Goal: Task Accomplishment & Management: Complete application form

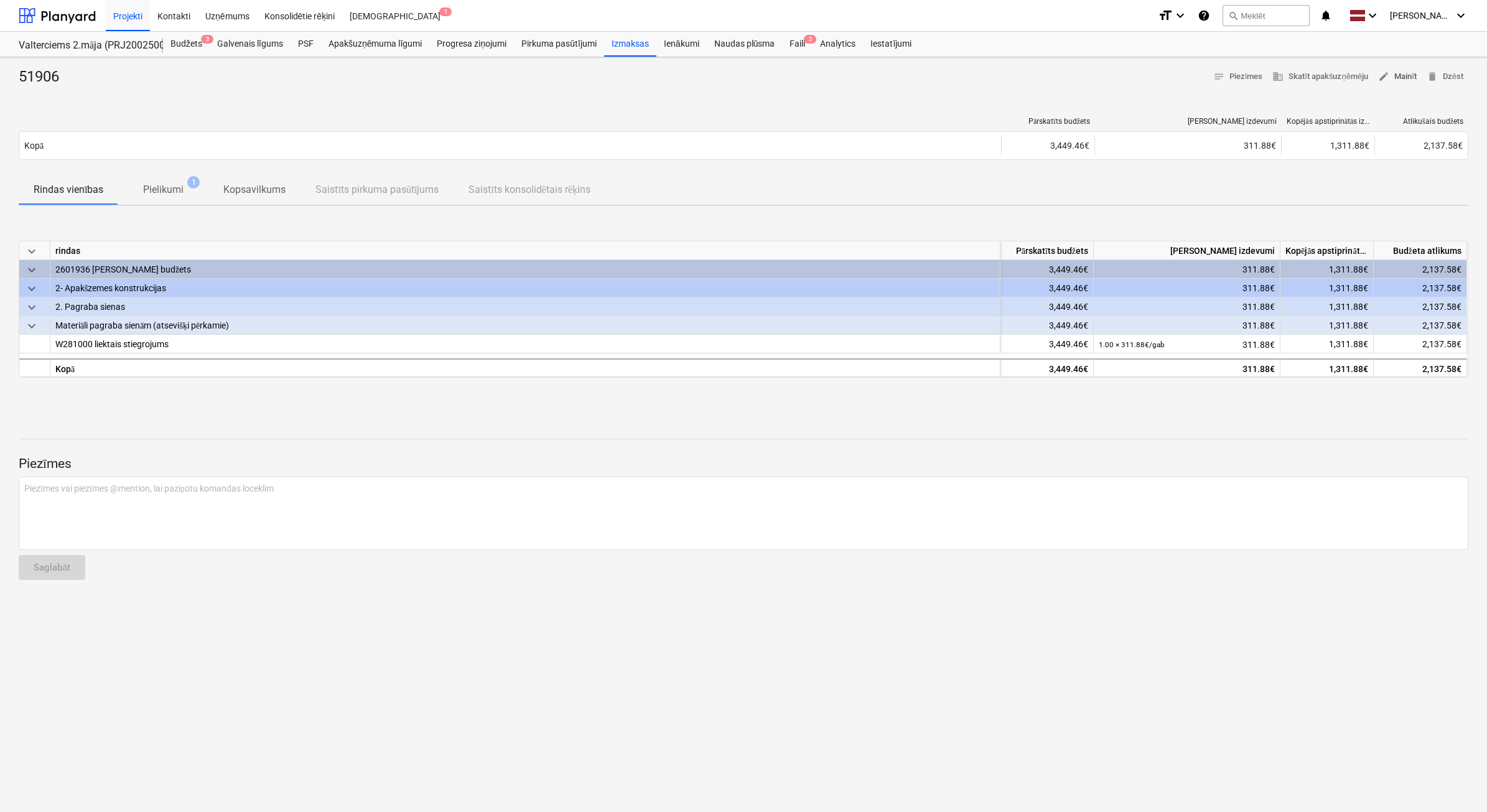
click at [1403, 75] on span "edit Mainīt" at bounding box center [1398, 76] width 39 height 14
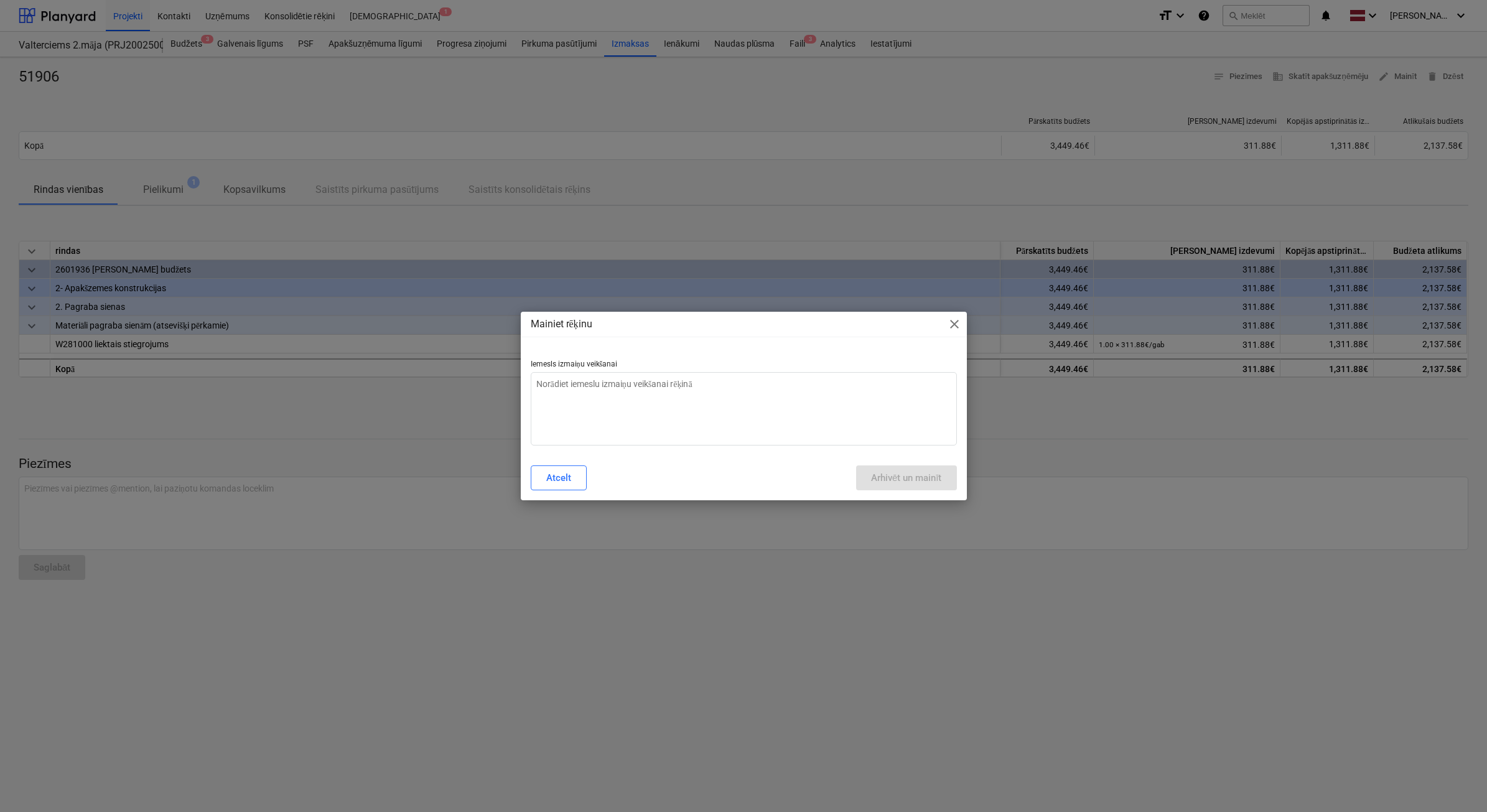
type textarea "x"
click at [831, 407] on textarea at bounding box center [743, 409] width 426 height 73
type textarea "N"
type textarea "x"
type textarea "NE"
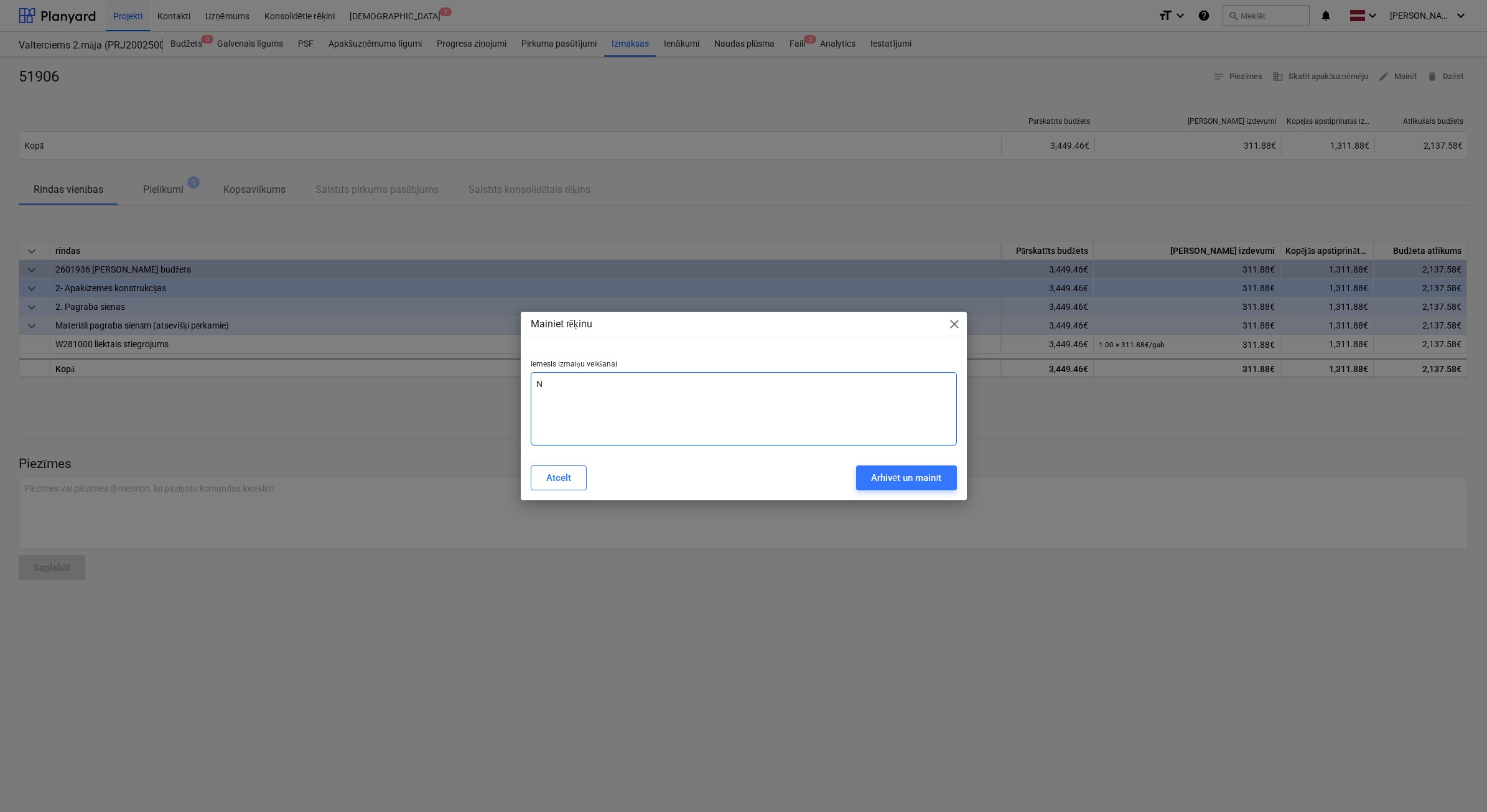
type textarea "x"
type textarea "NEP"
type textarea "x"
type textarea "NEPA"
type textarea "x"
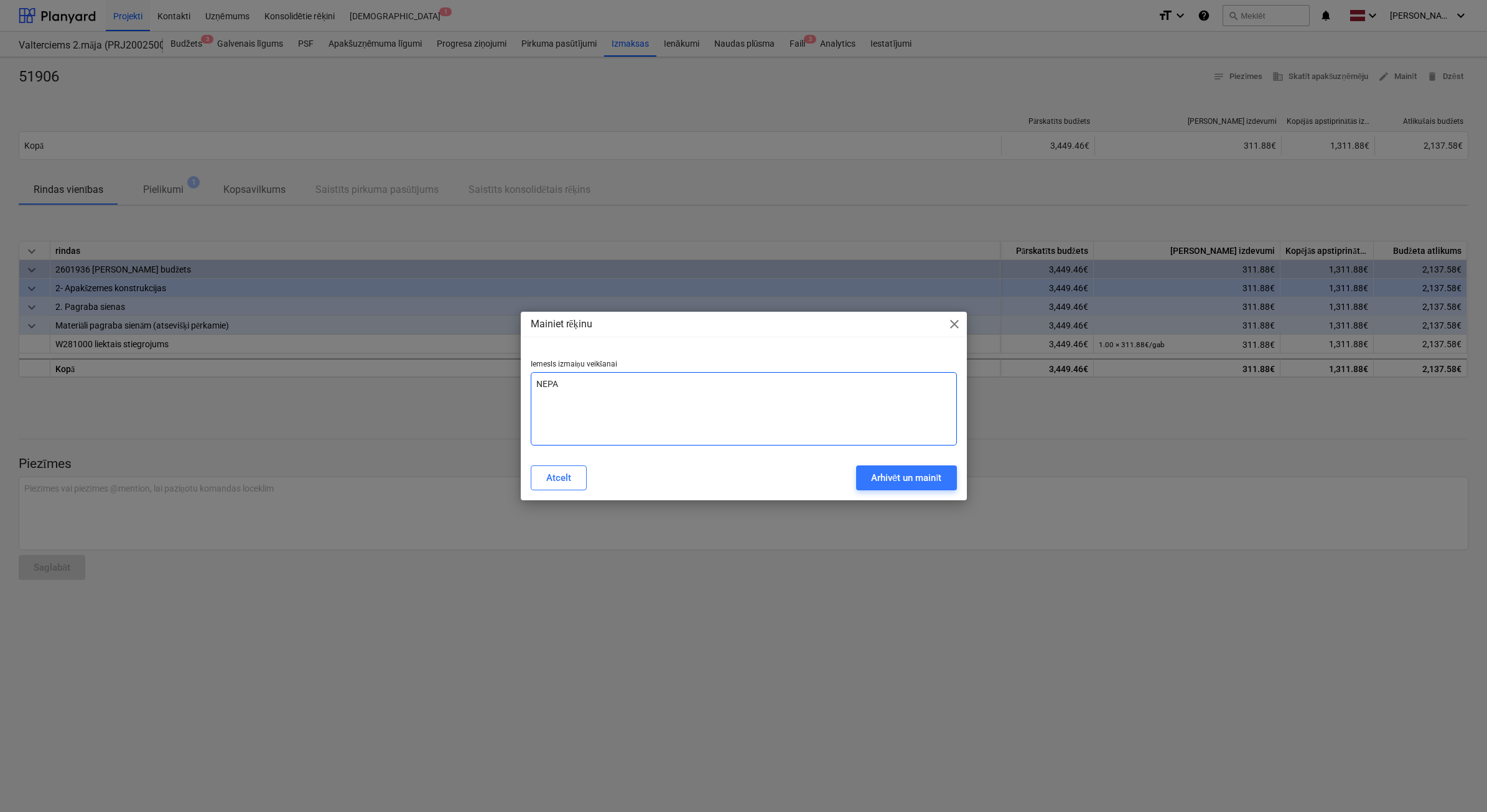
type textarea "NEPAR"
type textarea "x"
type textarea "NEPARE"
type textarea "x"
type textarea "NEPAREI"
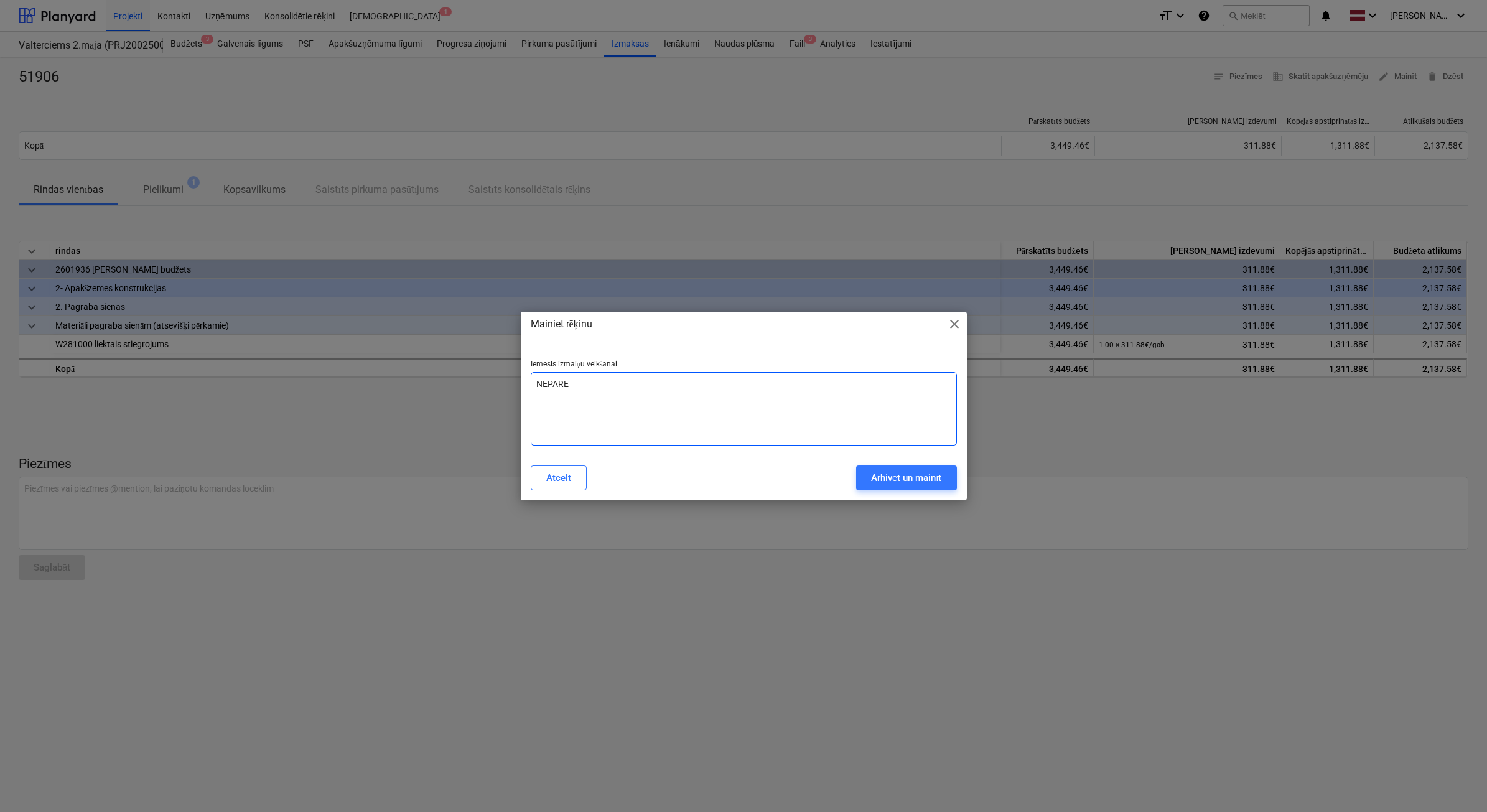
type textarea "x"
type textarea "NEPAREIZ"
type textarea "x"
type textarea "NEPAREIZA"
type textarea "x"
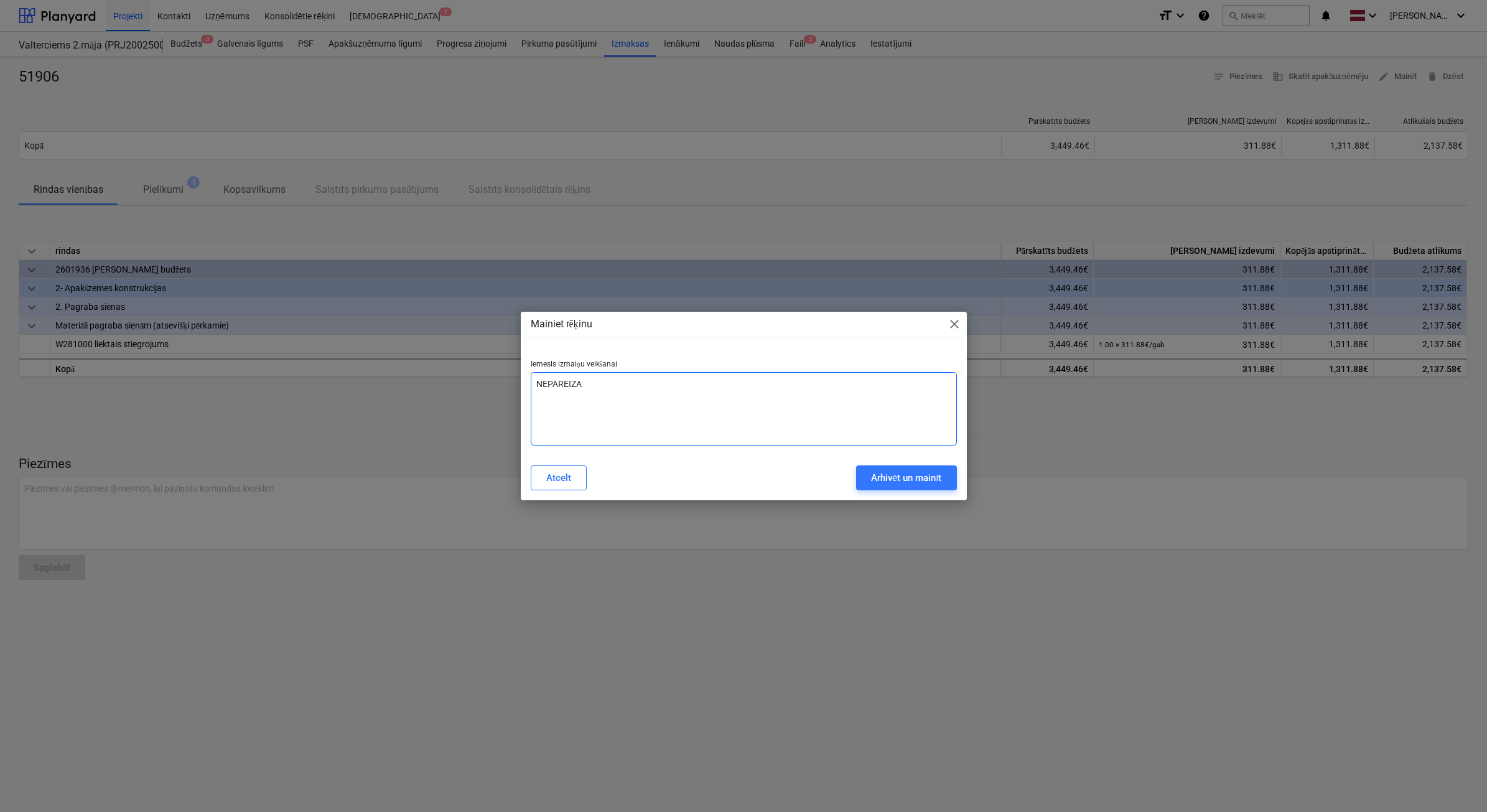
type textarea "NEPAREIZA"
type textarea "x"
type textarea "NEPAREIZA S"
type textarea "x"
type textarea "NEPAREIZA SU"
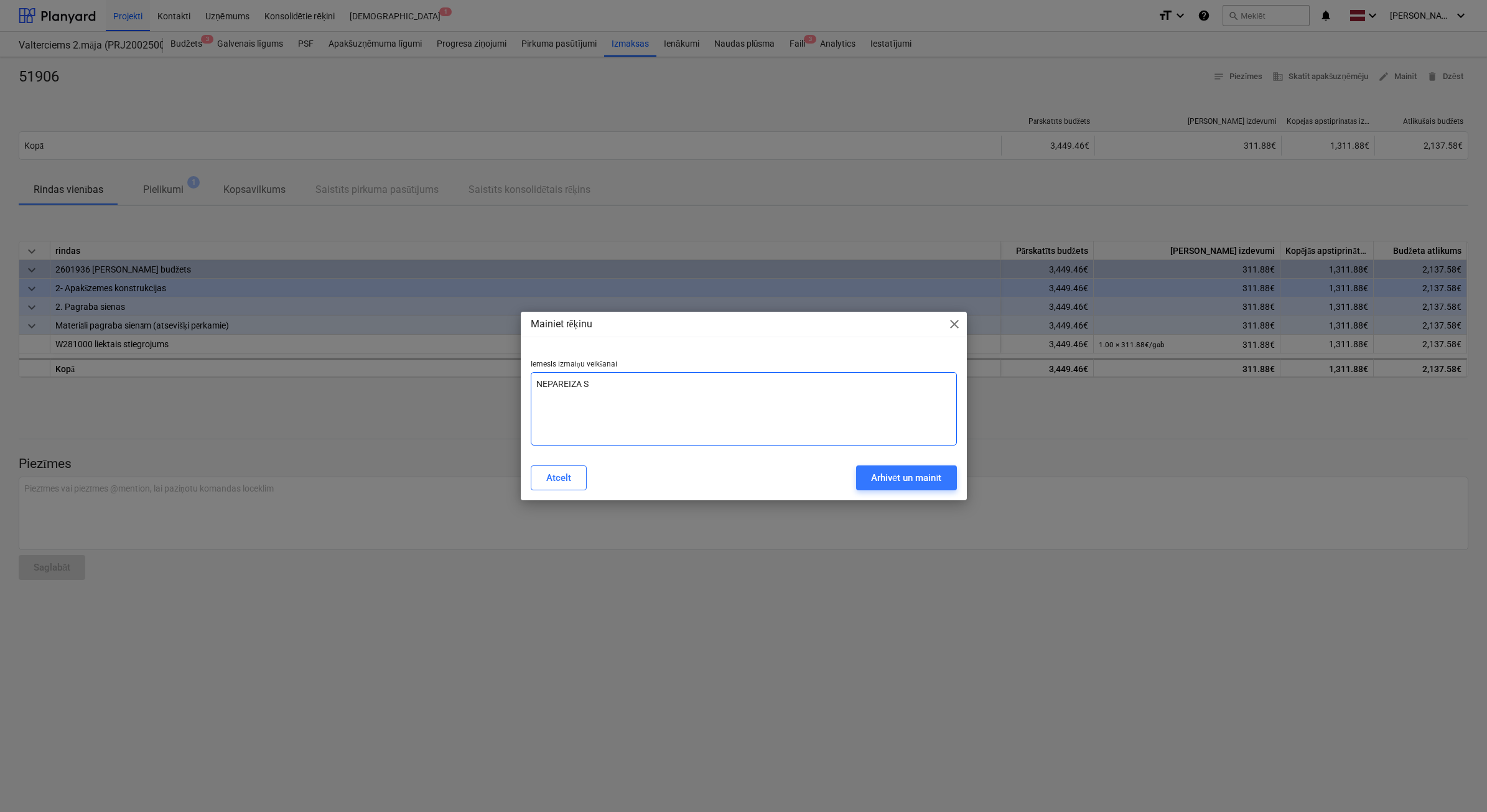
type textarea "x"
type textarea "NEPAREIZA SUM"
type textarea "x"
type textarea "NEPAREIZA SUMM"
type textarea "x"
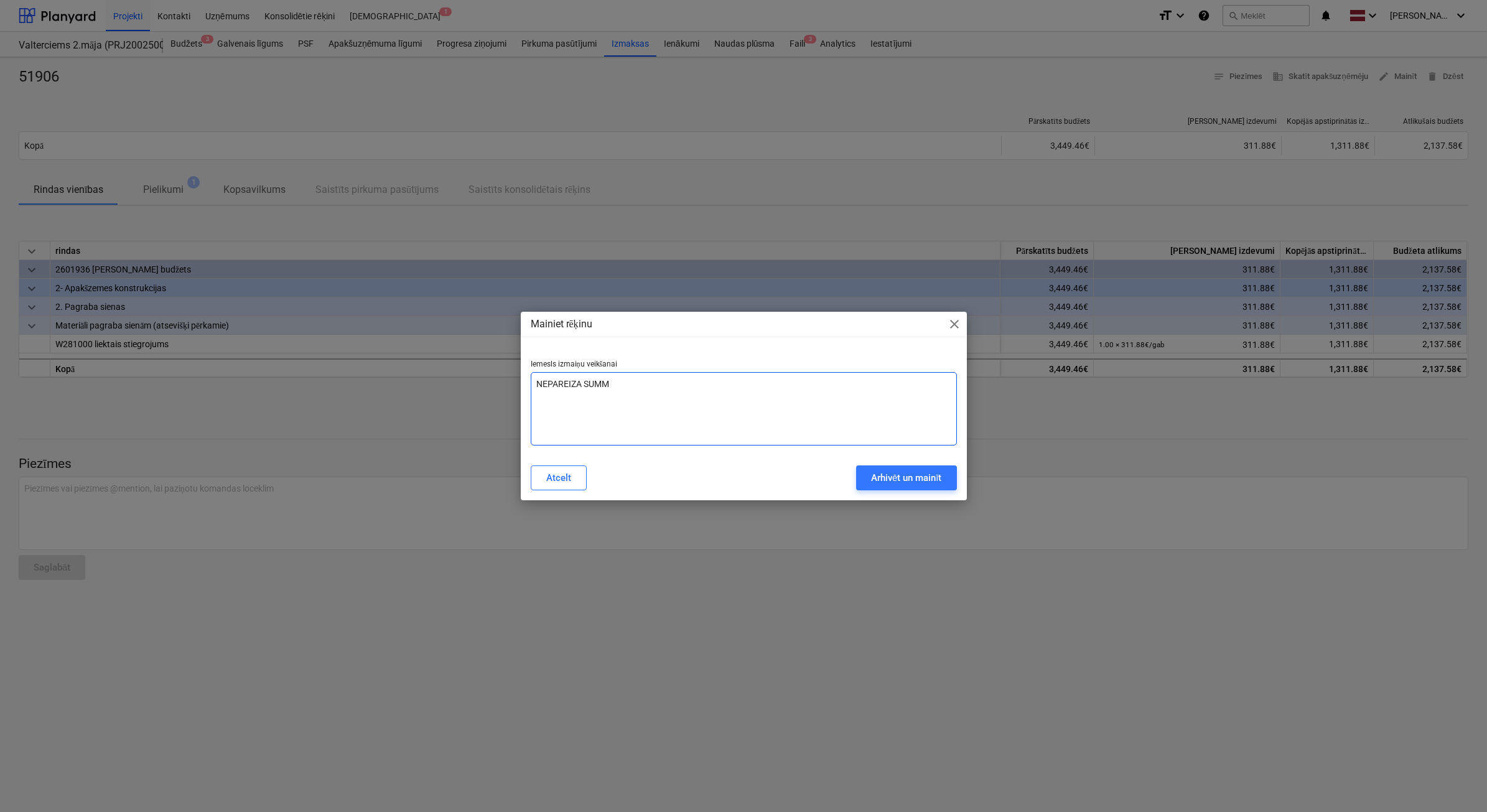
type textarea "NEPAREIZA SUMMA"
type textarea "x"
type textarea "NEPAREIZA SUMMA"
click at [876, 465] on button "Arhivēt un mainīt" at bounding box center [906, 478] width 101 height 25
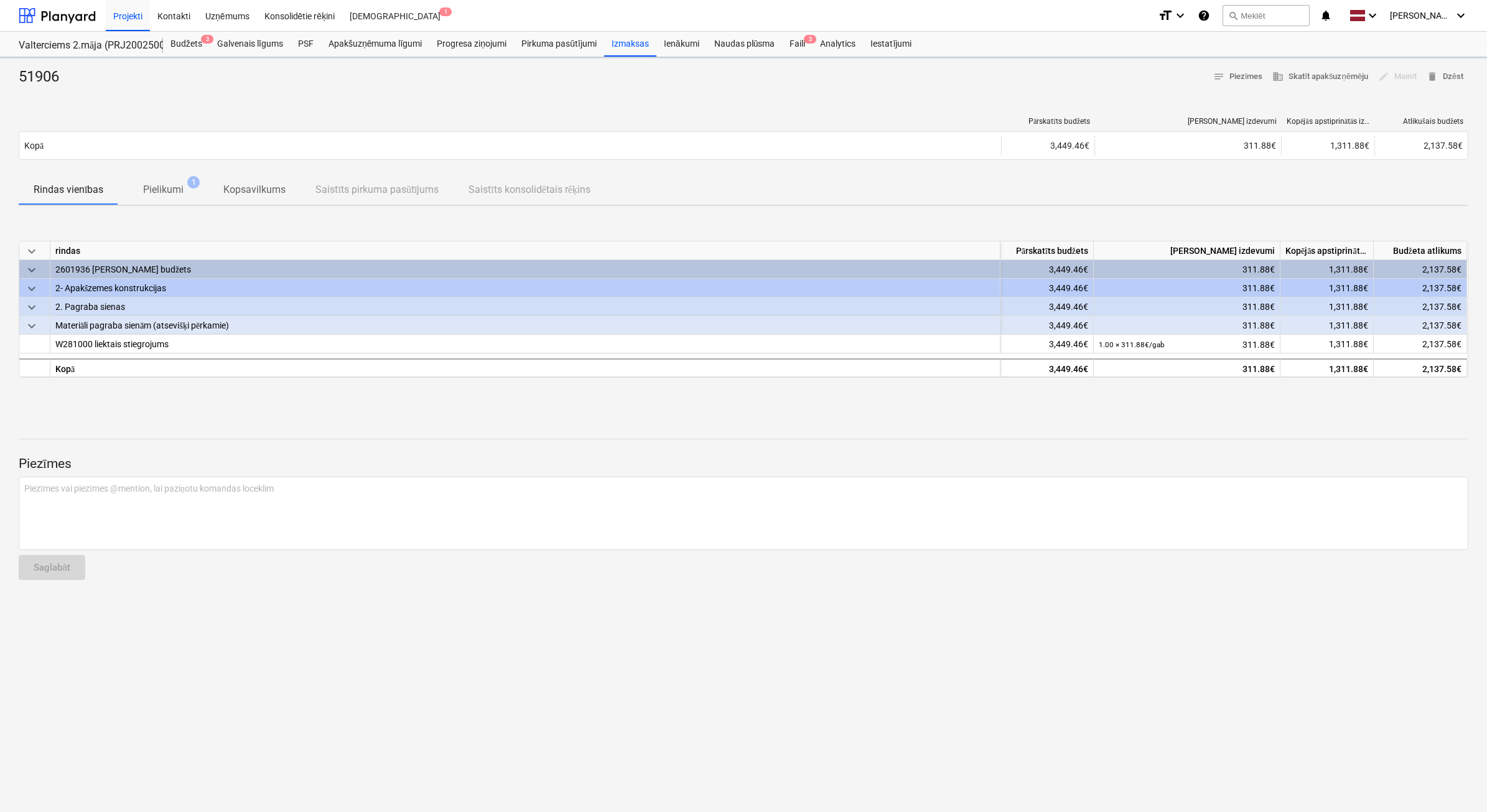
type textarea "x"
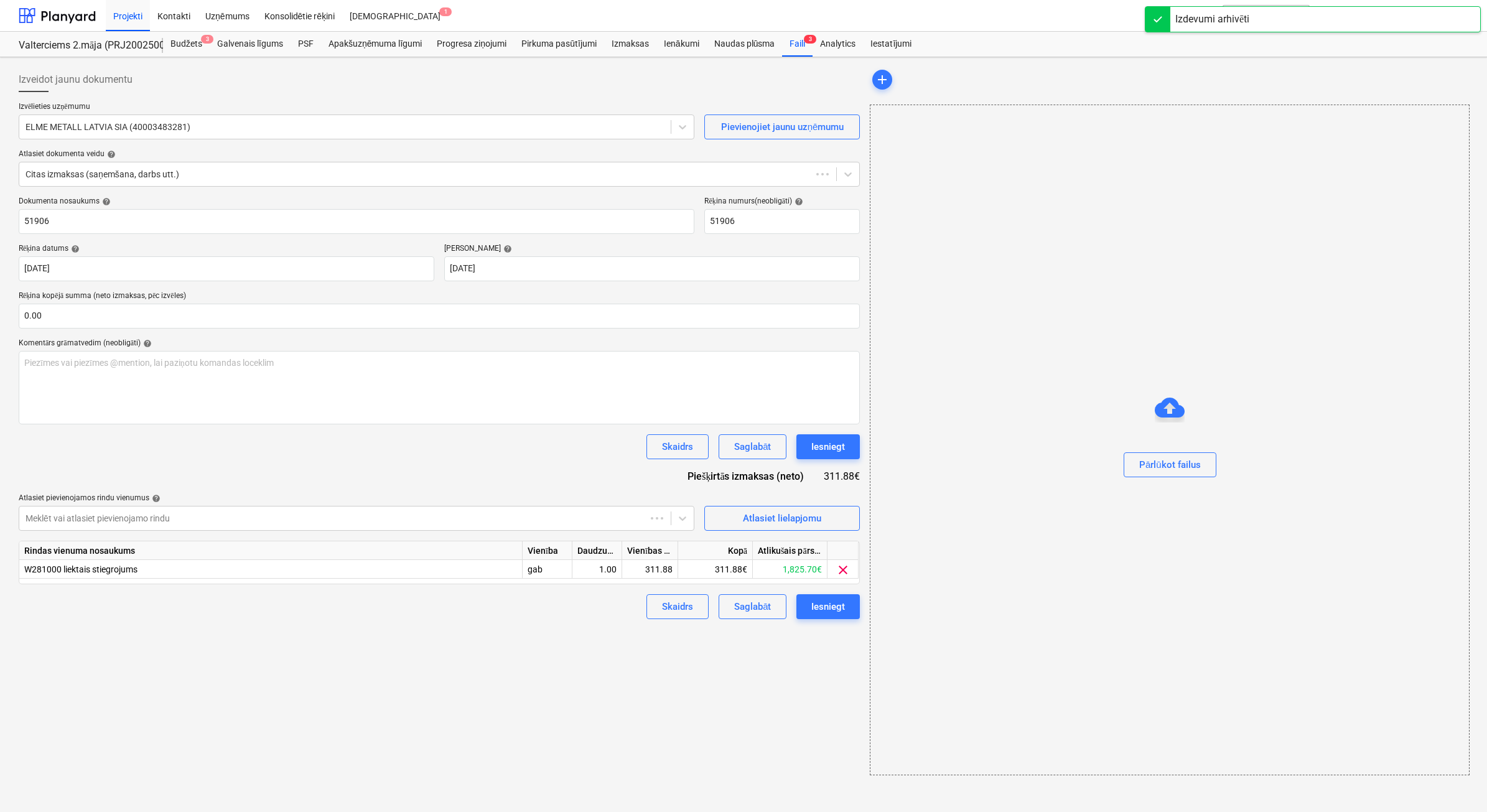
type input "51906"
type input "[DATE]"
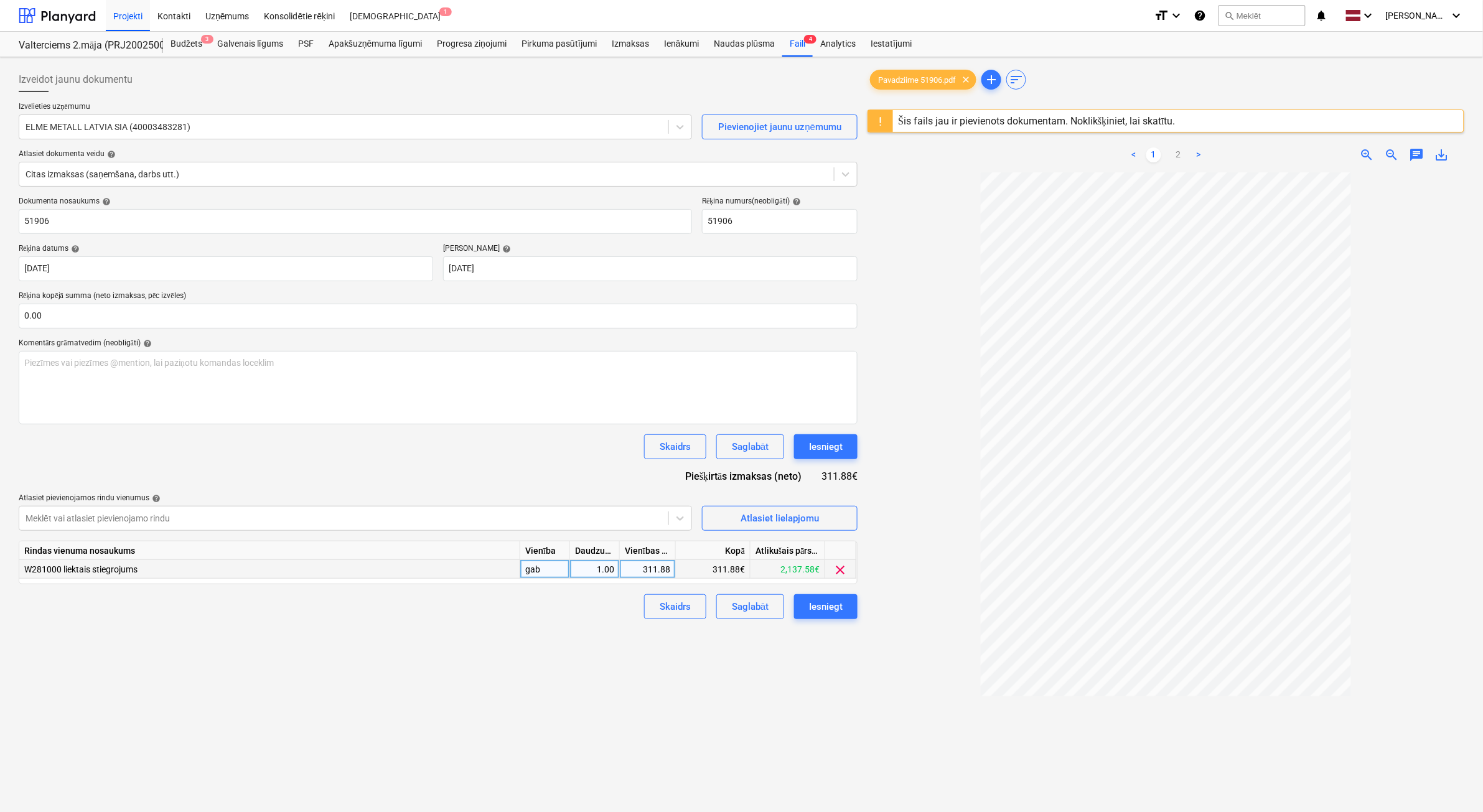
click at [661, 566] on div "311.88" at bounding box center [647, 569] width 46 height 19
click at [663, 566] on input "311.88" at bounding box center [647, 569] width 56 height 18
click at [666, 568] on input "311.88" at bounding box center [647, 569] width 56 height 18
click at [667, 572] on input "311.88" at bounding box center [647, 569] width 56 height 18
type input "311.58"
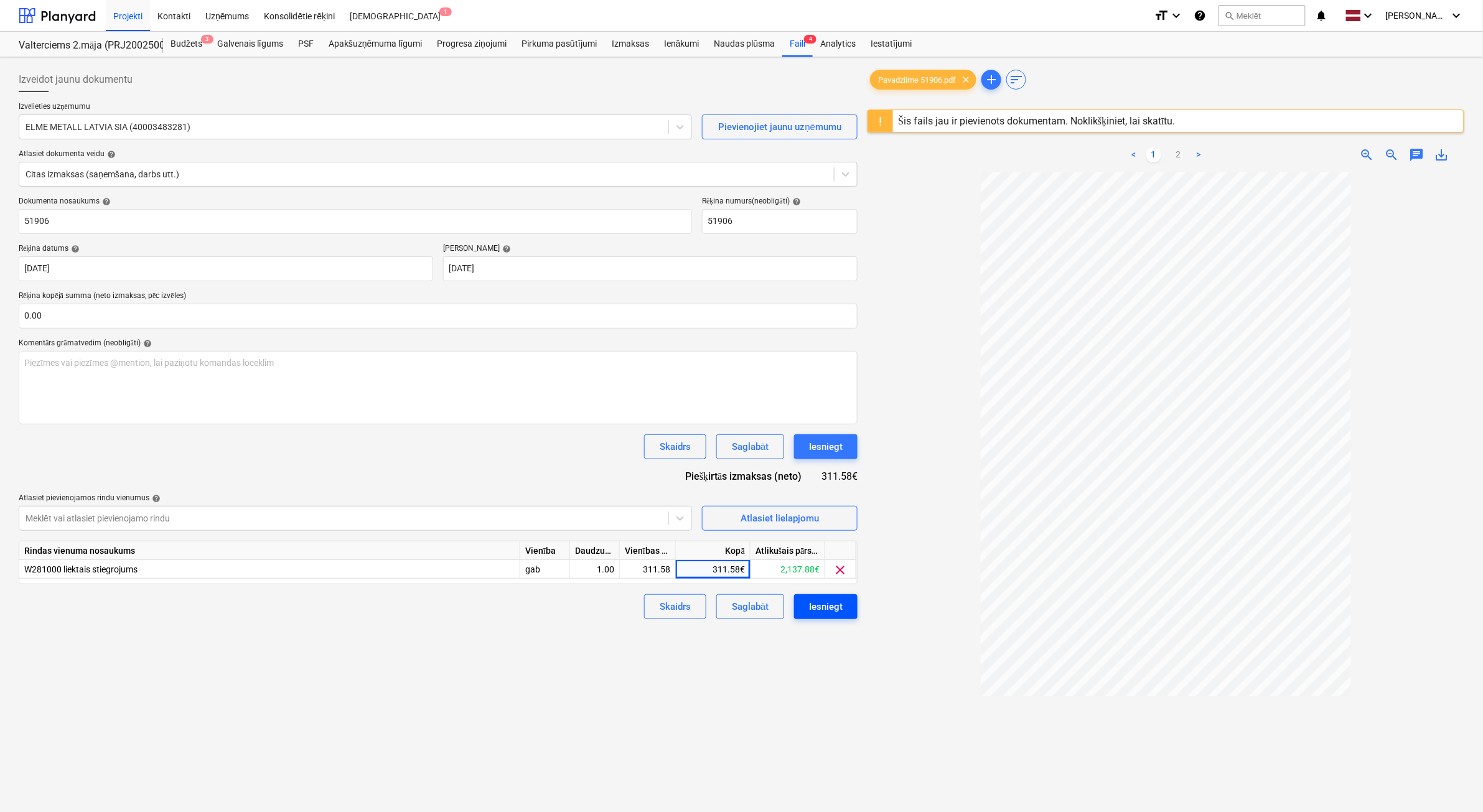
click at [827, 612] on div "Iesniegt" at bounding box center [826, 607] width 34 height 16
